Goal: Ask a question

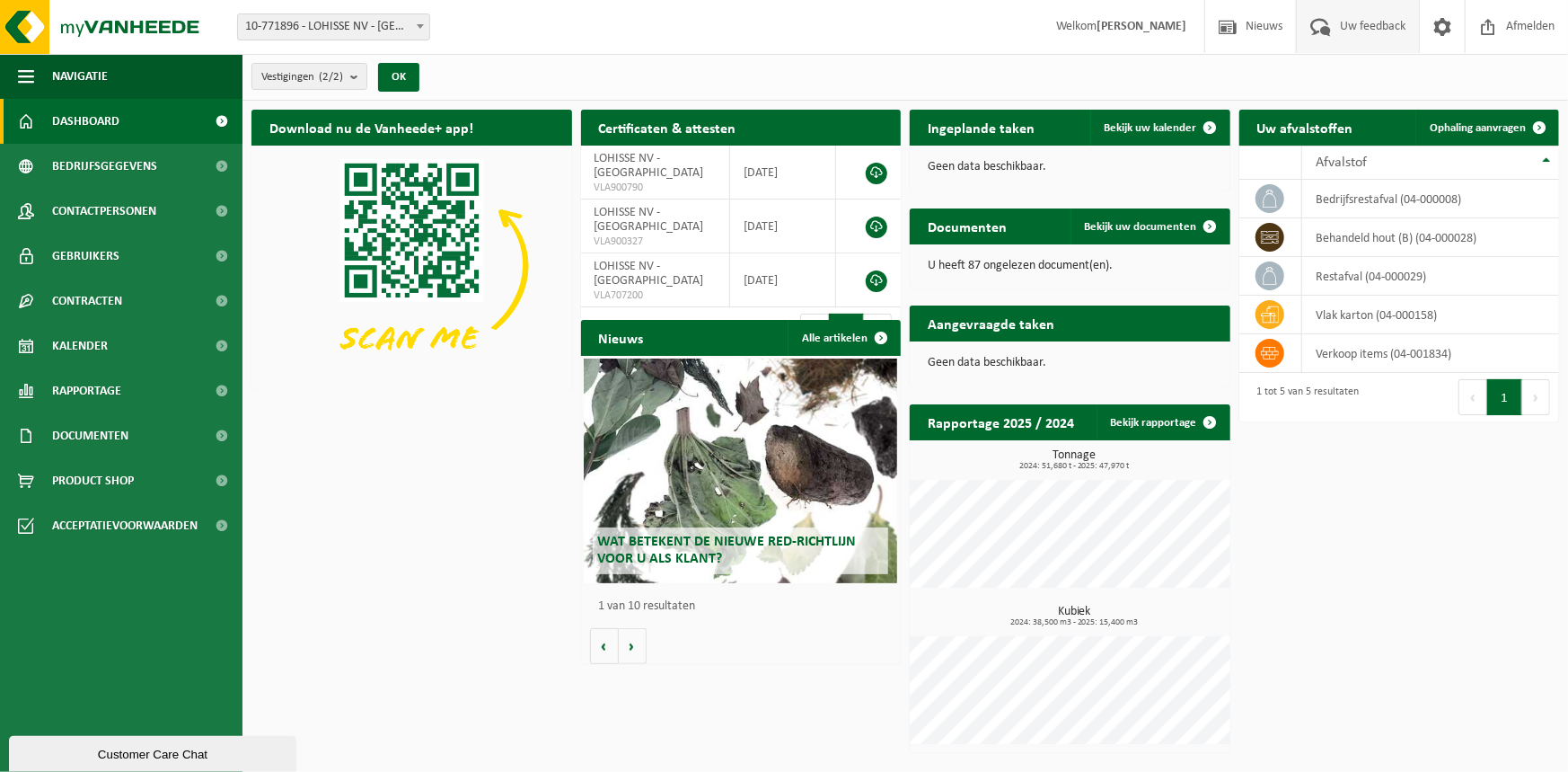
click at [1328, 36] on span at bounding box center [1320, 27] width 30 height 53
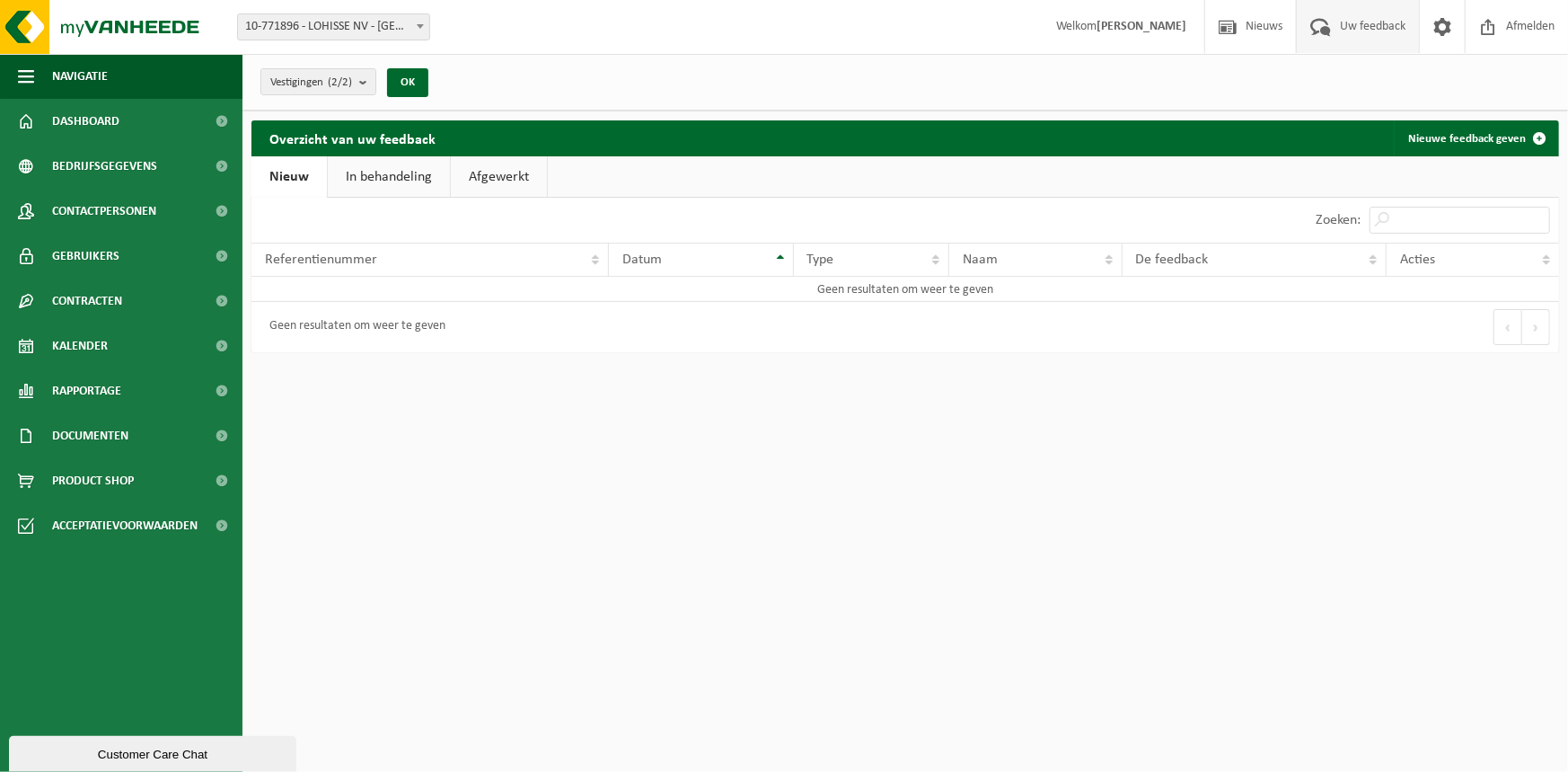
click at [195, 741] on button "Customer Care Chat" at bounding box center [152, 753] width 287 height 36
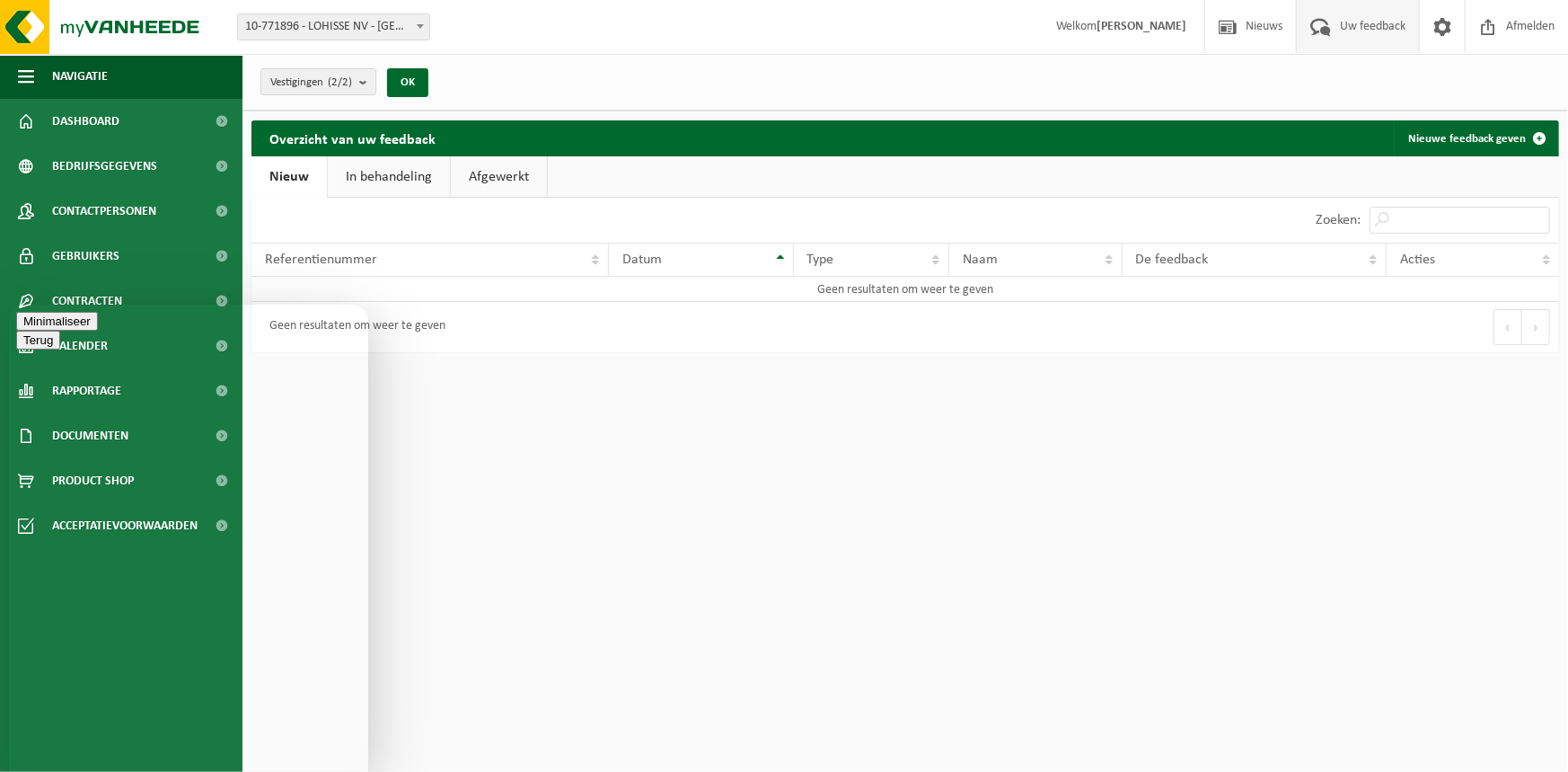
type textarea "Afhaling afvla was voorzein voor moensdag"
type textarea "Niemand gezien ? ???"
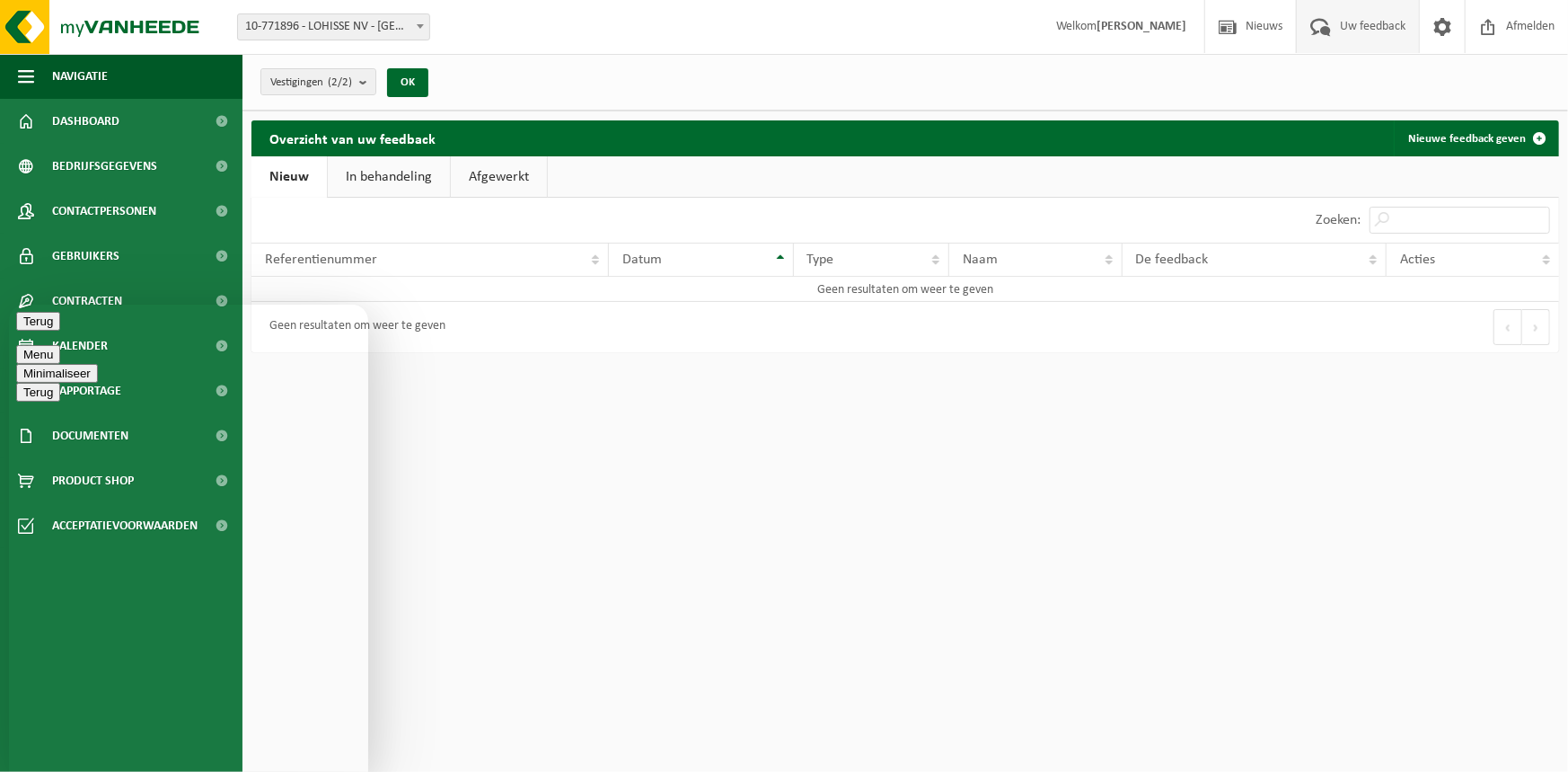
type textarea "Wanneer wordt dit opgehaald ?"
click at [643, 325] on div "Geen resultaten om weer te geven" at bounding box center [578, 326] width 653 height 51
click at [53, 346] on span "secondary" at bounding box center [53, 353] width 0 height 13
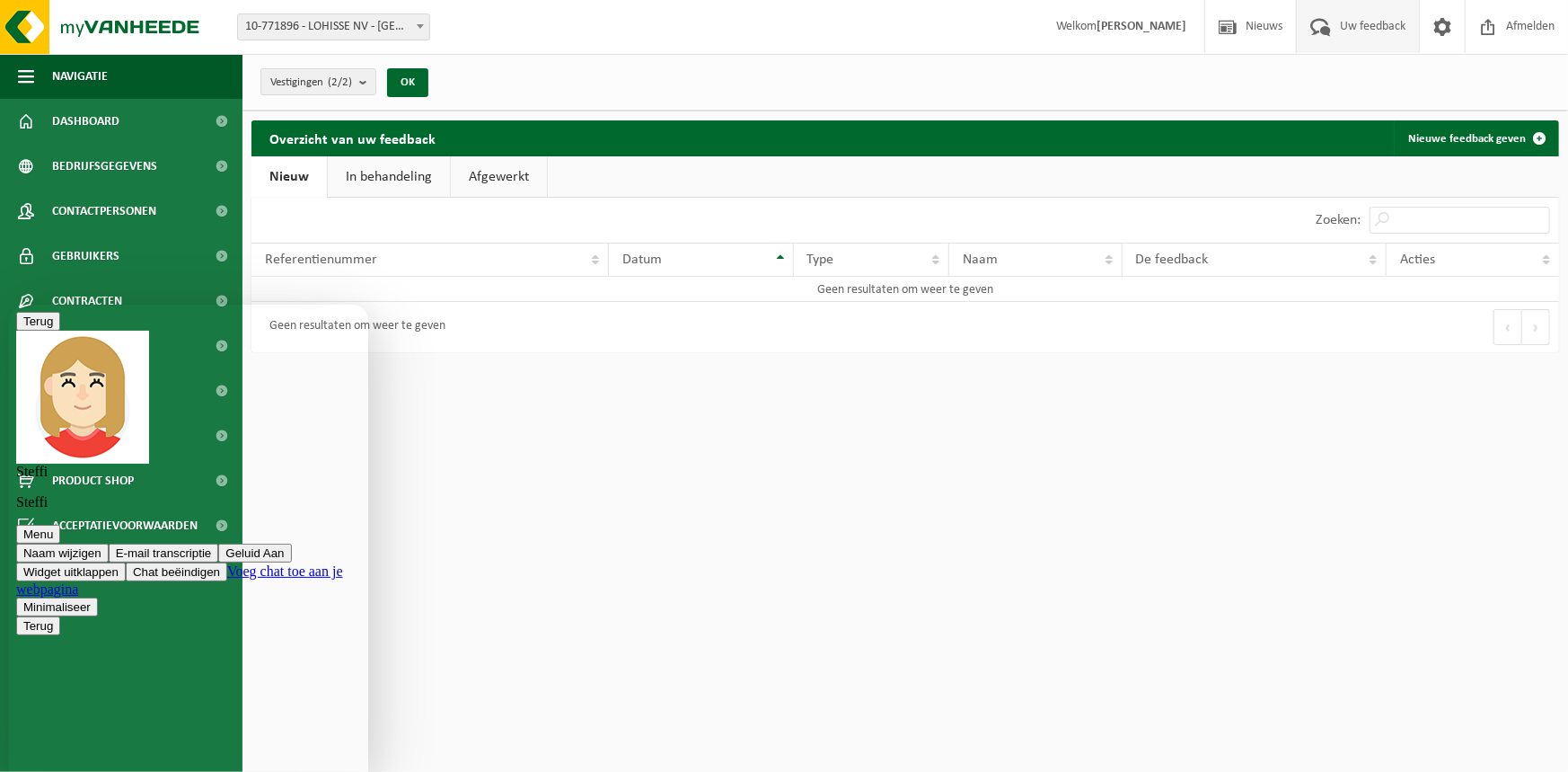
click at [572, 407] on html "Vestiging: 10-771896 - LOHISSE NV - ASSE 10-884503 - LOHISSE NV - ASSE 10-77189…" at bounding box center [784, 386] width 1568 height 772
